Goal: Information Seeking & Learning: Learn about a topic

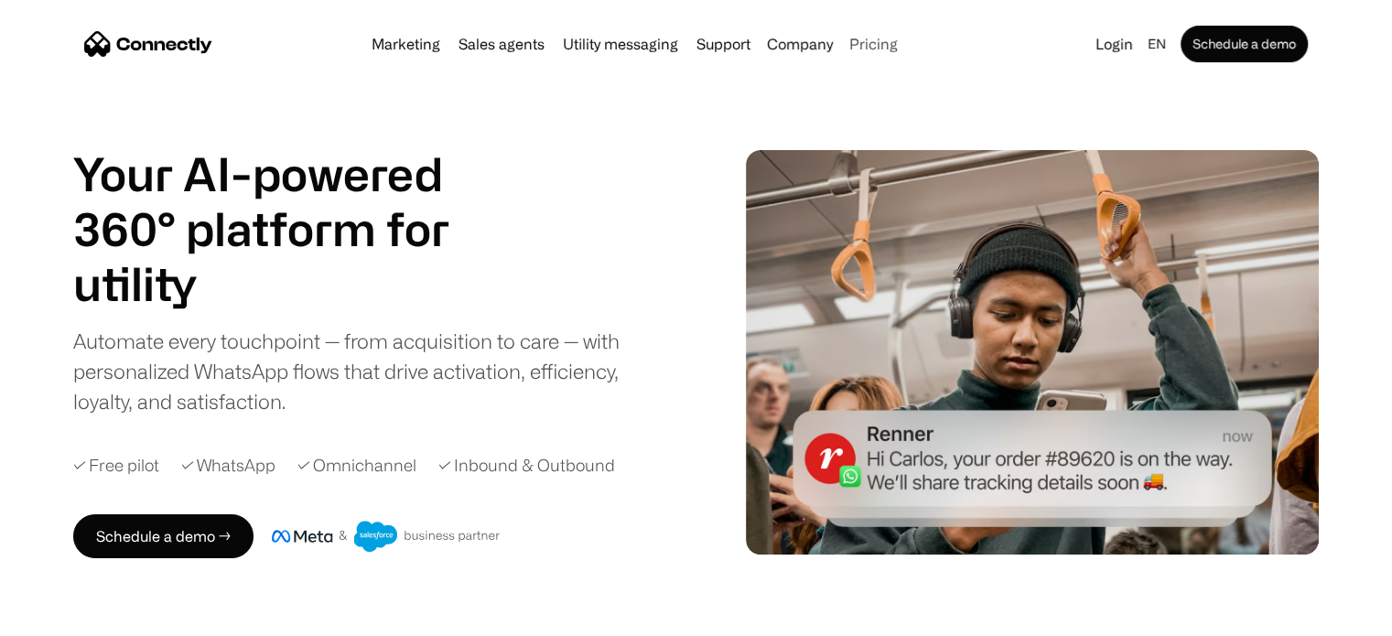
click at [889, 50] on link "Pricing" at bounding box center [873, 44] width 63 height 15
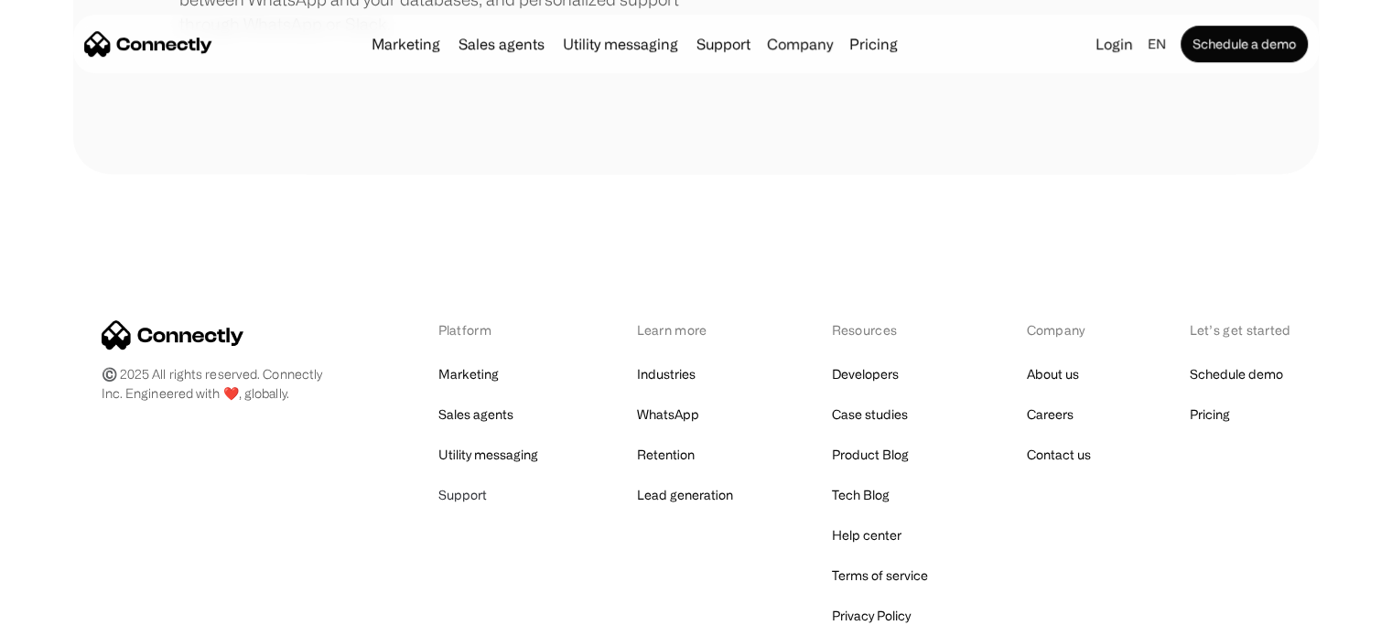
scroll to position [1037, 0]
